Goal: Task Accomplishment & Management: Use online tool/utility

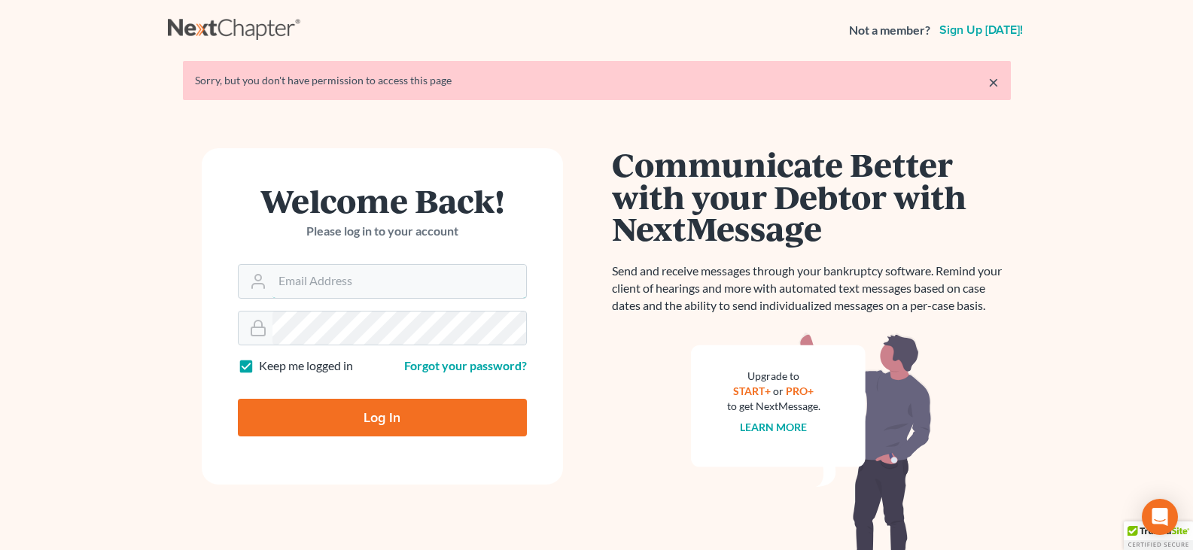
type input "[EMAIL_ADDRESS][DOMAIN_NAME]"
click at [365, 418] on input "Log In" at bounding box center [382, 418] width 289 height 38
type input "Thinking..."
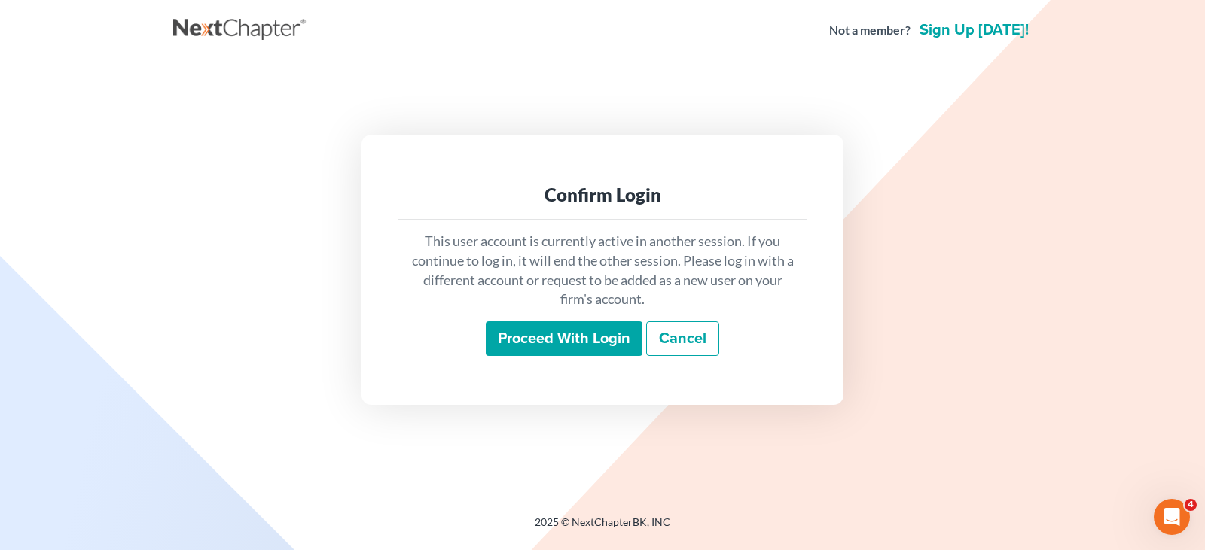
click at [543, 340] on input "Proceed with login" at bounding box center [564, 338] width 157 height 35
